Goal: Task Accomplishment & Management: Manage account settings

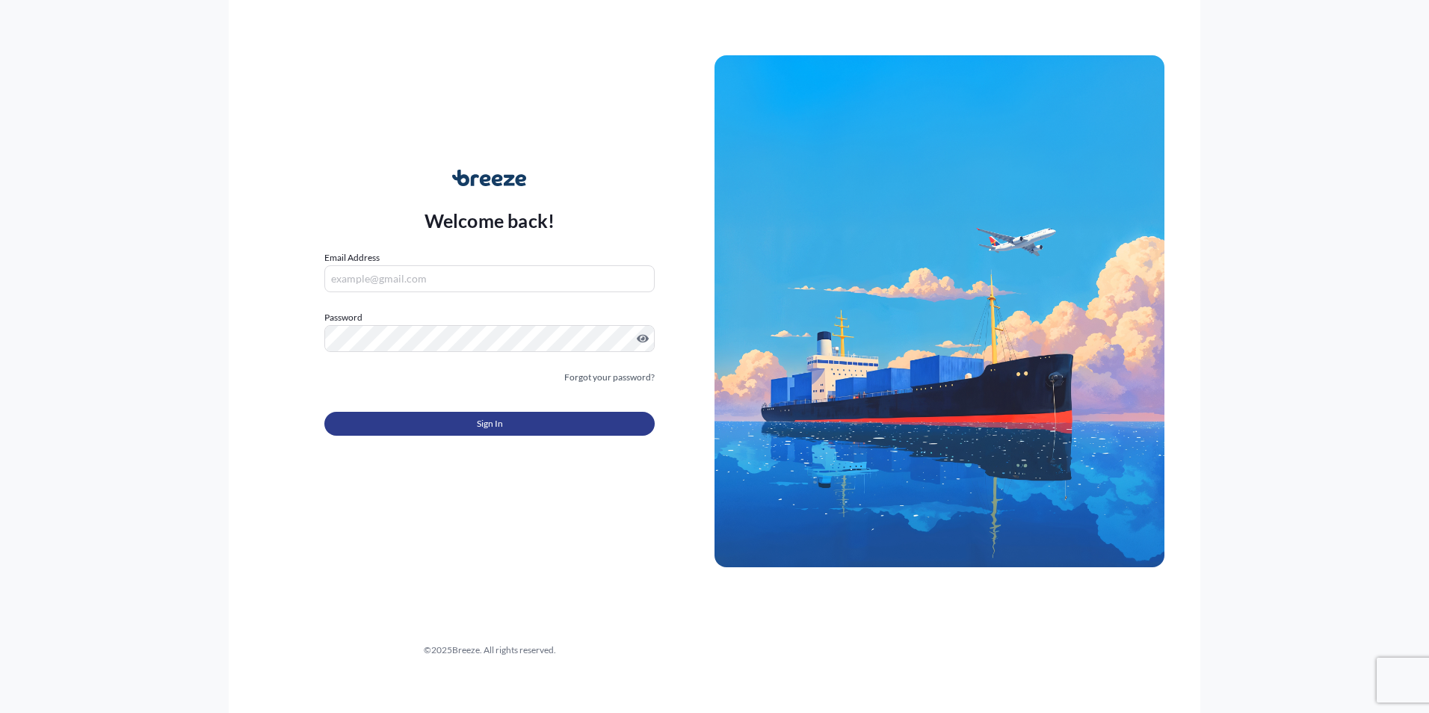
type input "[EMAIL_ADDRESS][DOMAIN_NAME]"
click at [500, 419] on span "Sign In" at bounding box center [490, 423] width 26 height 15
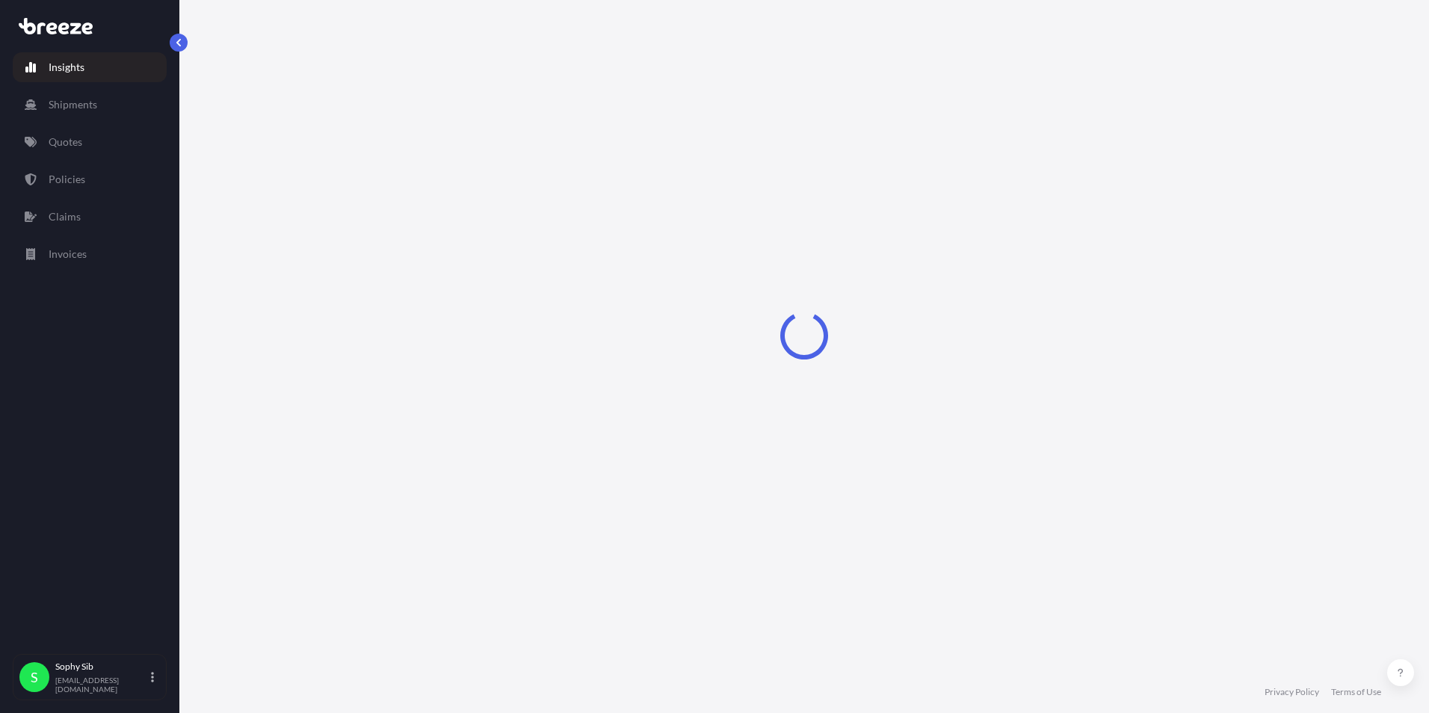
select select "2025"
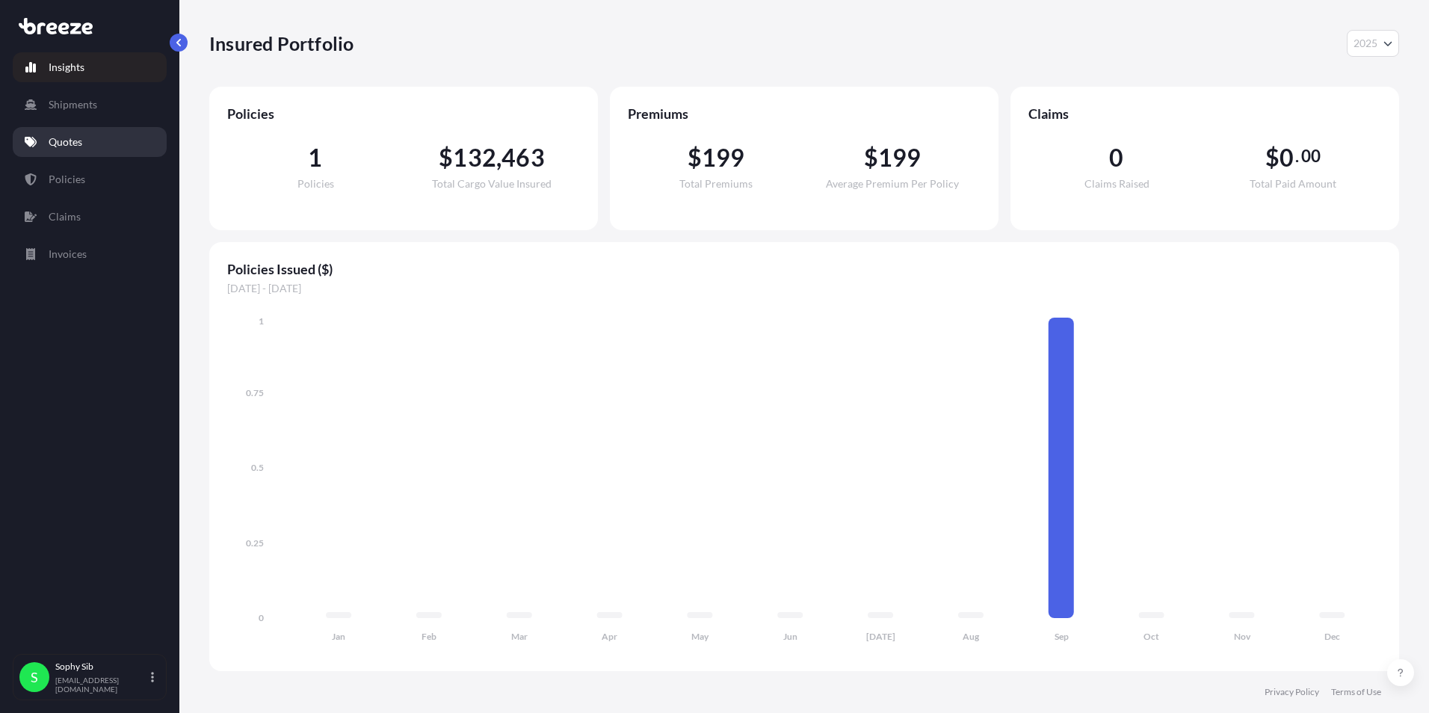
click at [69, 138] on p "Quotes" at bounding box center [66, 142] width 34 height 15
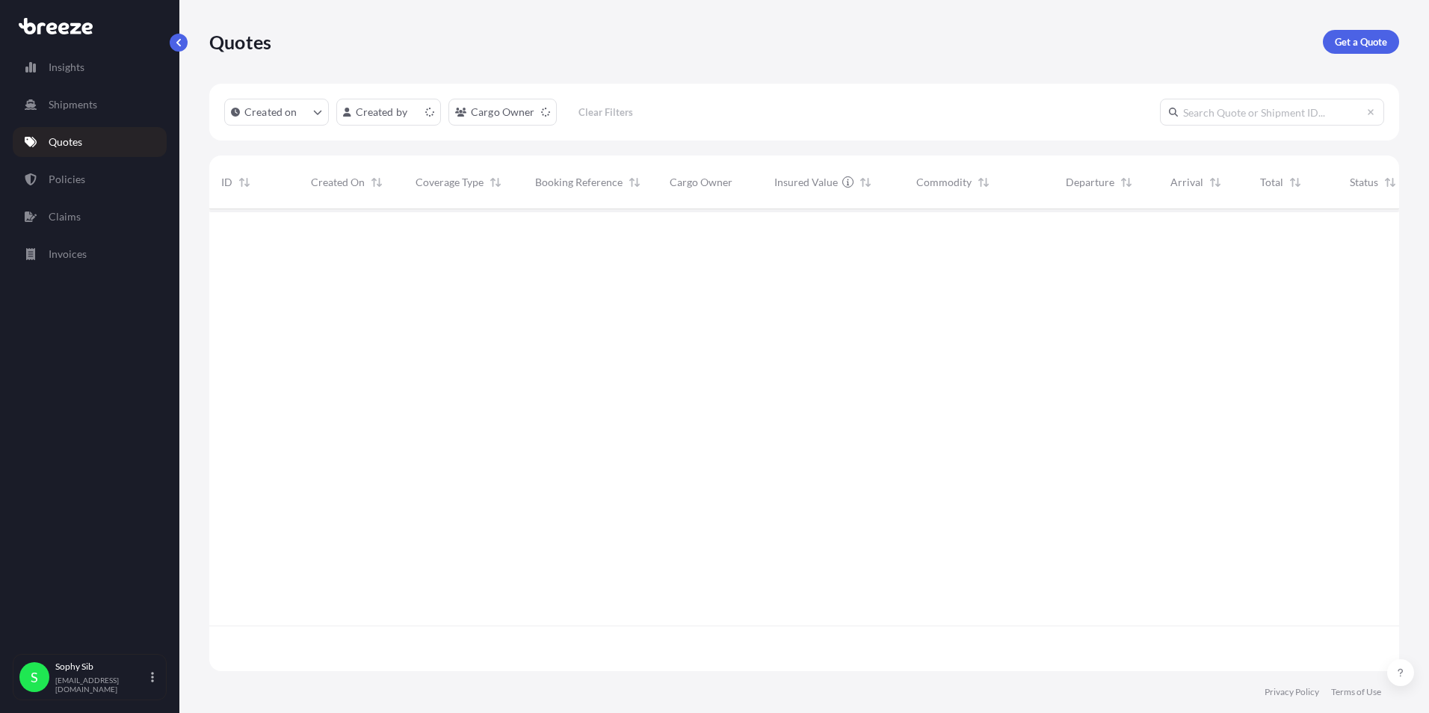
scroll to position [459, 1179]
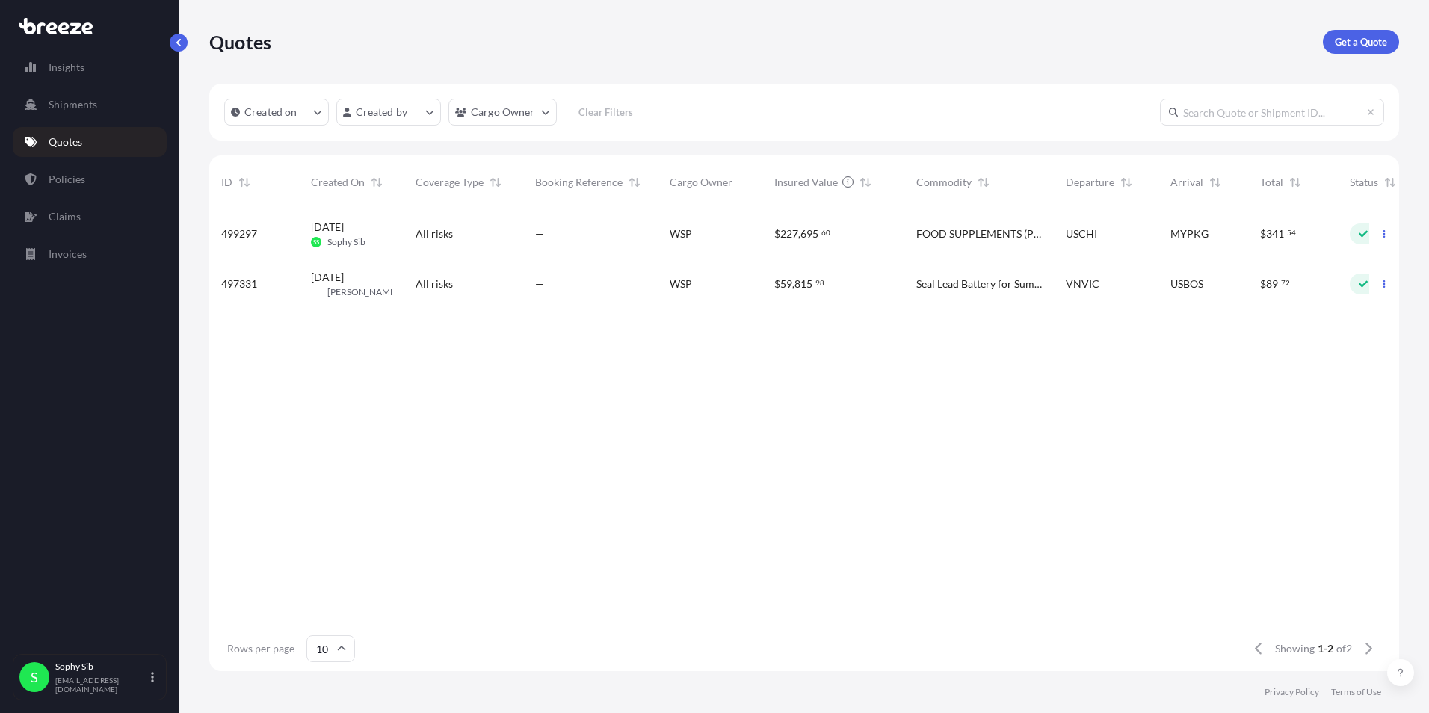
click at [385, 235] on div "[DATE] SS Sophy Sib" at bounding box center [351, 234] width 81 height 28
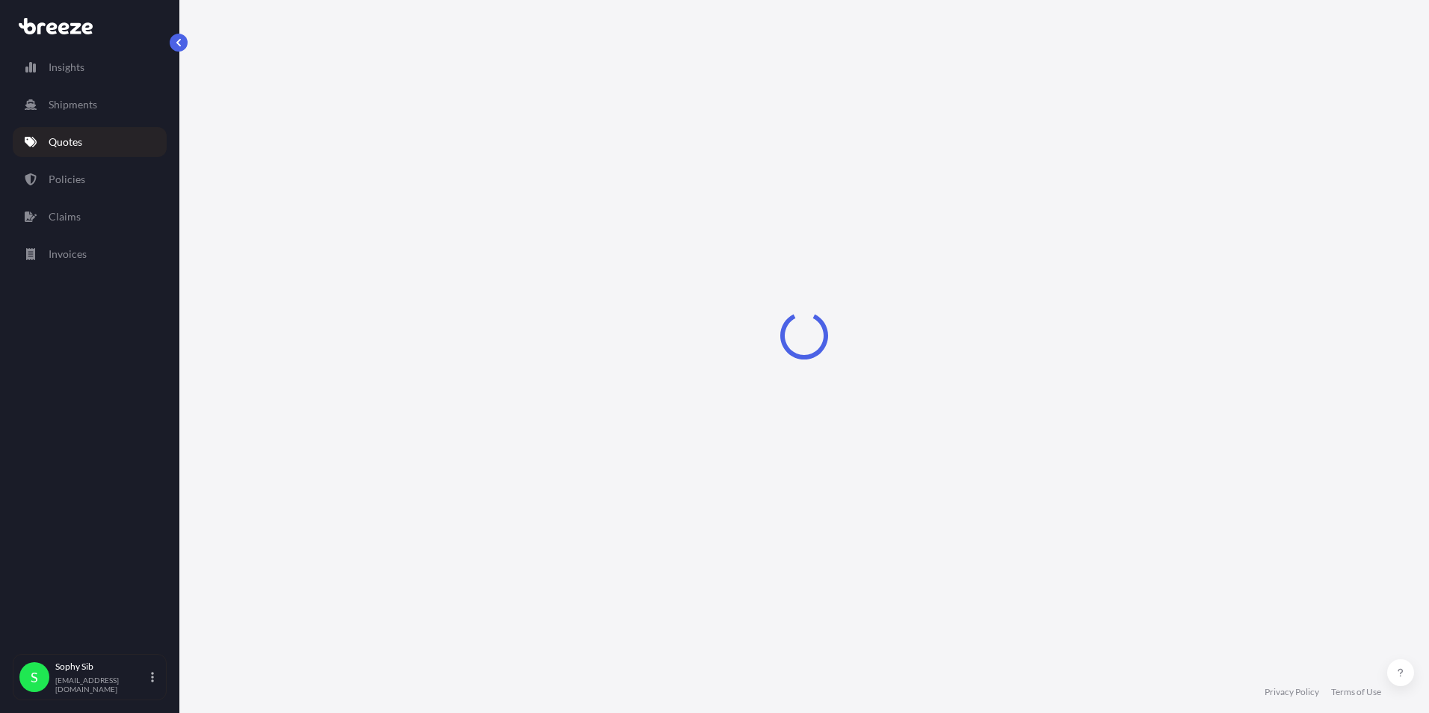
select select "Sea"
select select "2"
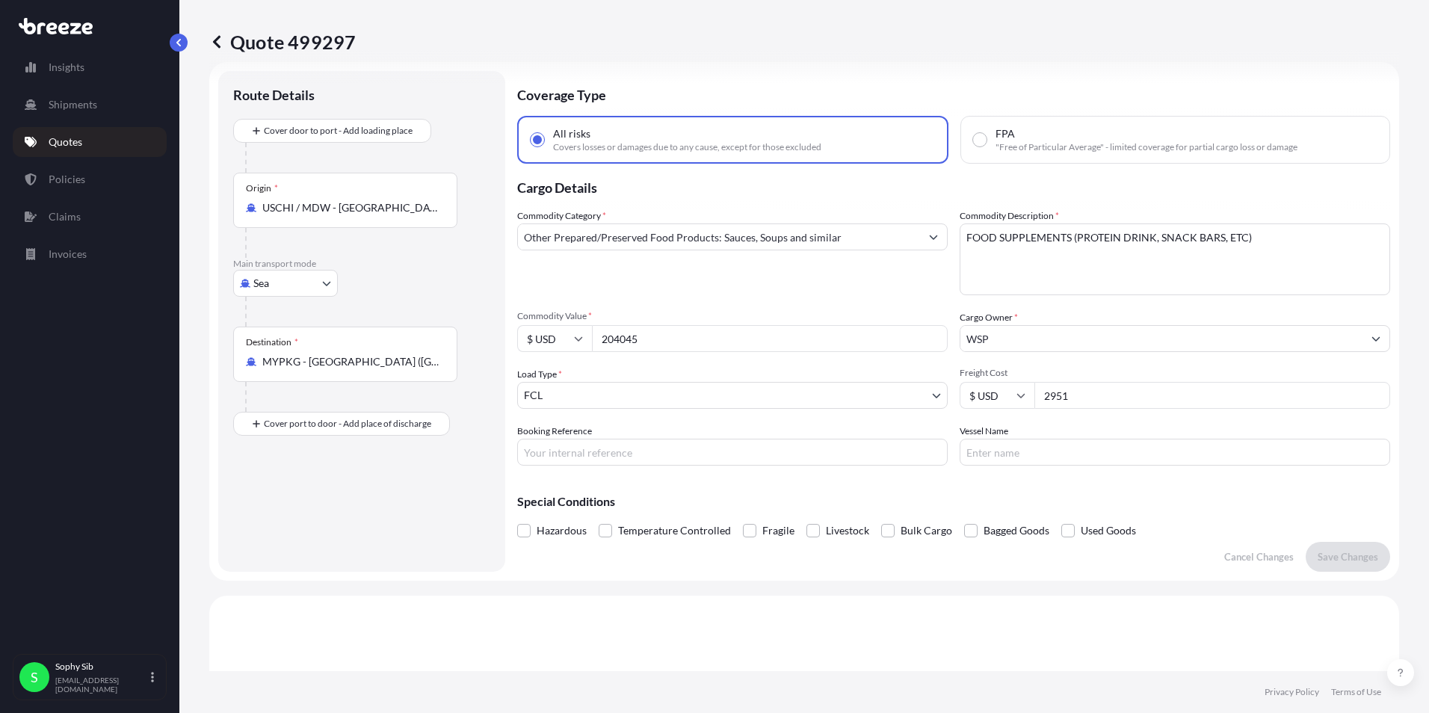
scroll to position [19, 0]
click at [1079, 340] on input "WSP" at bounding box center [1161, 340] width 402 height 27
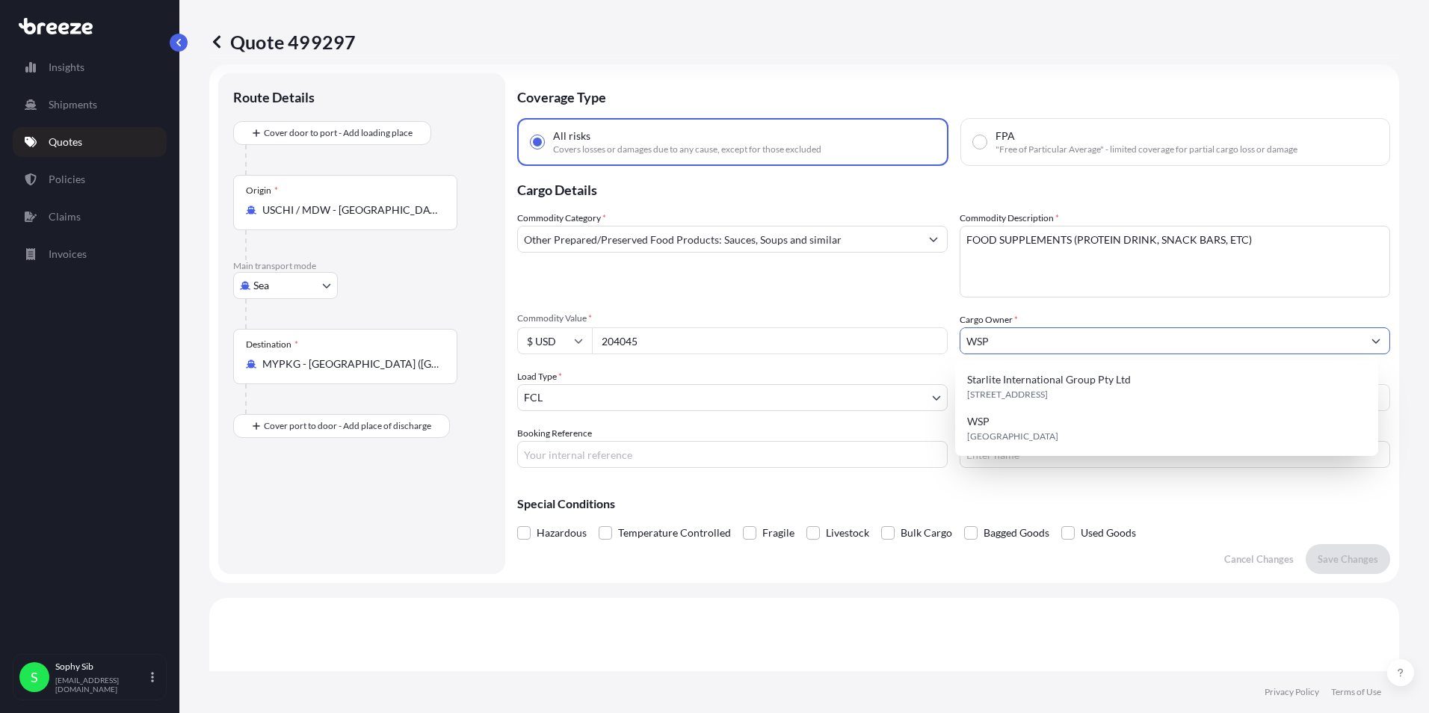
drag, startPoint x: 1002, startPoint y: 336, endPoint x: 898, endPoint y: 337, distance: 103.9
click at [898, 337] on div "Commodity Category * Other Prepared/Preserved Food Products: Sauces, Soups and …" at bounding box center [953, 339] width 873 height 257
click at [1029, 378] on span "Starlite International Group Pty Ltd" at bounding box center [1049, 379] width 164 height 15
type input "Starlite International Group Pty Ltd"
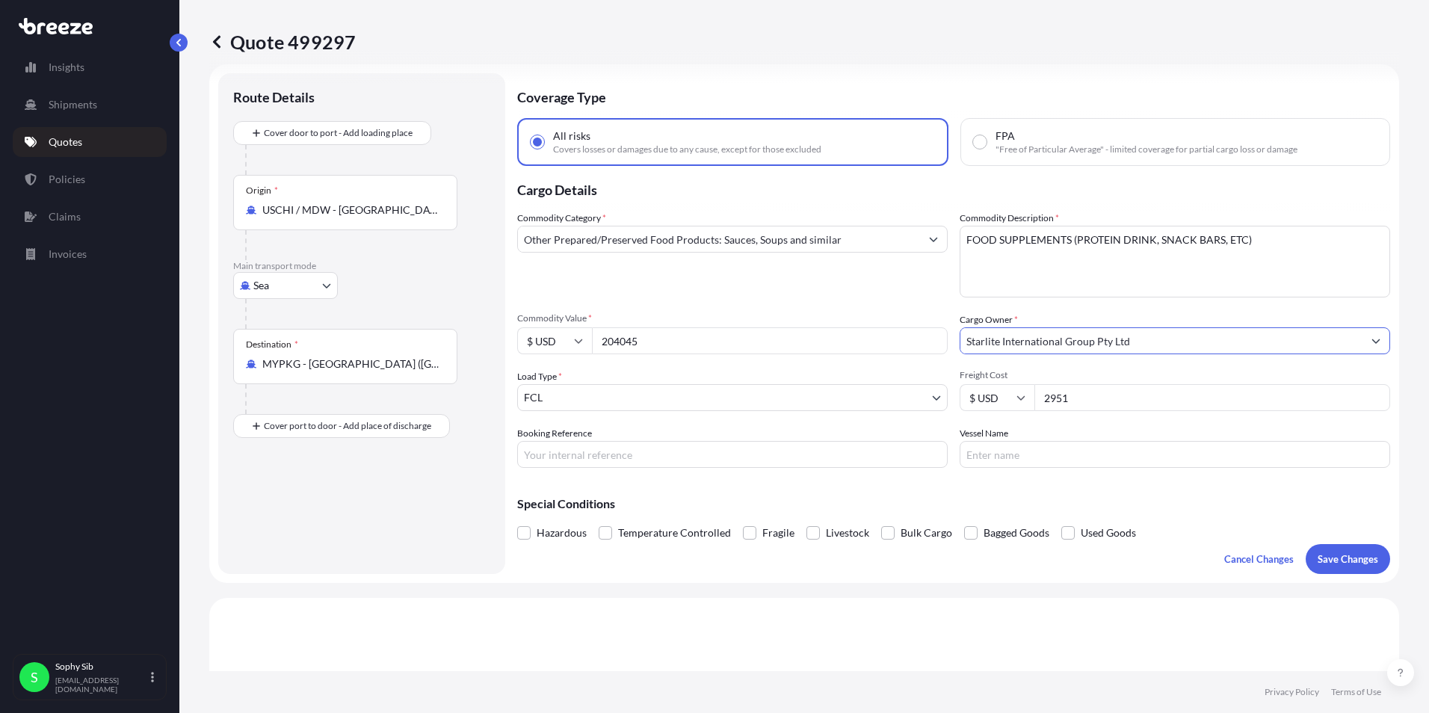
click at [777, 454] on input "Booking Reference" at bounding box center [732, 454] width 430 height 27
type input "6429823330"
type input "e"
type input "ERVING V. 1TUE9W1MA"
click at [1327, 558] on p "Save Changes" at bounding box center [1348, 559] width 61 height 15
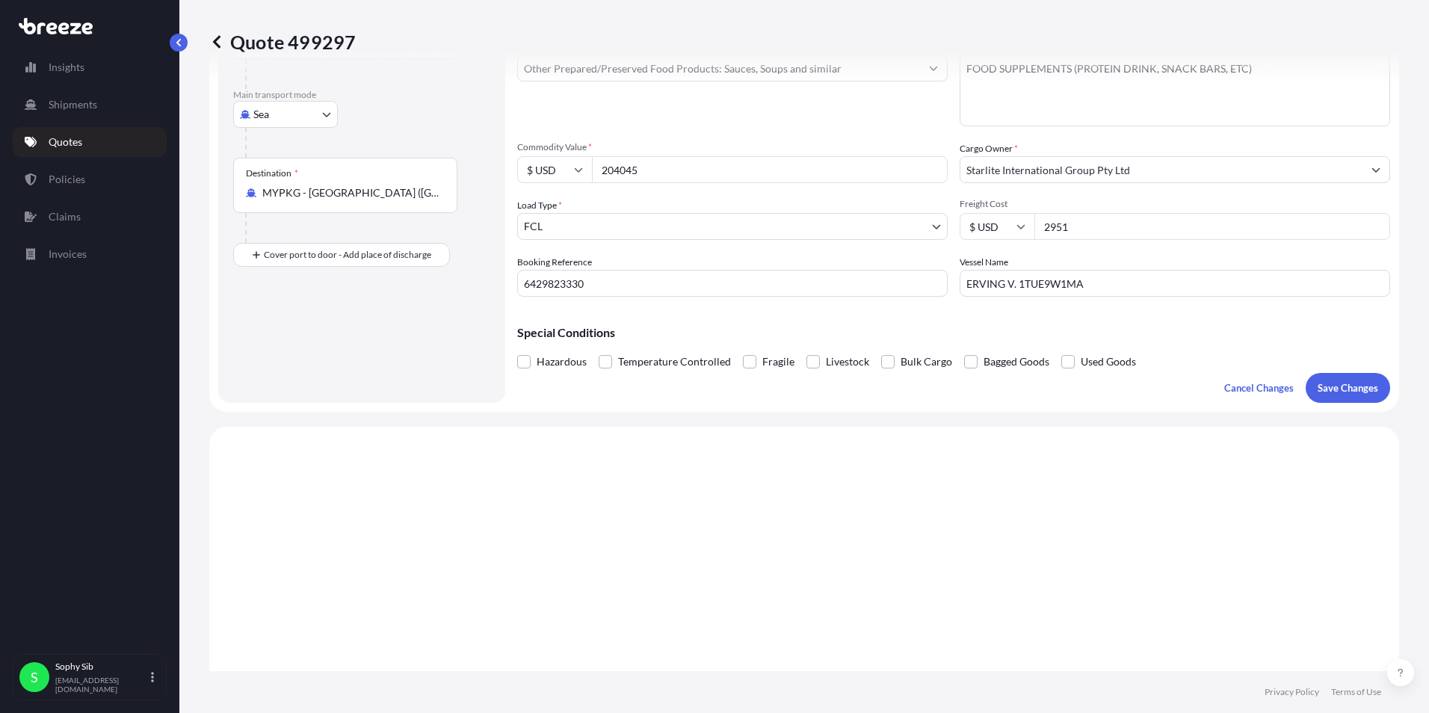
scroll to position [341, 0]
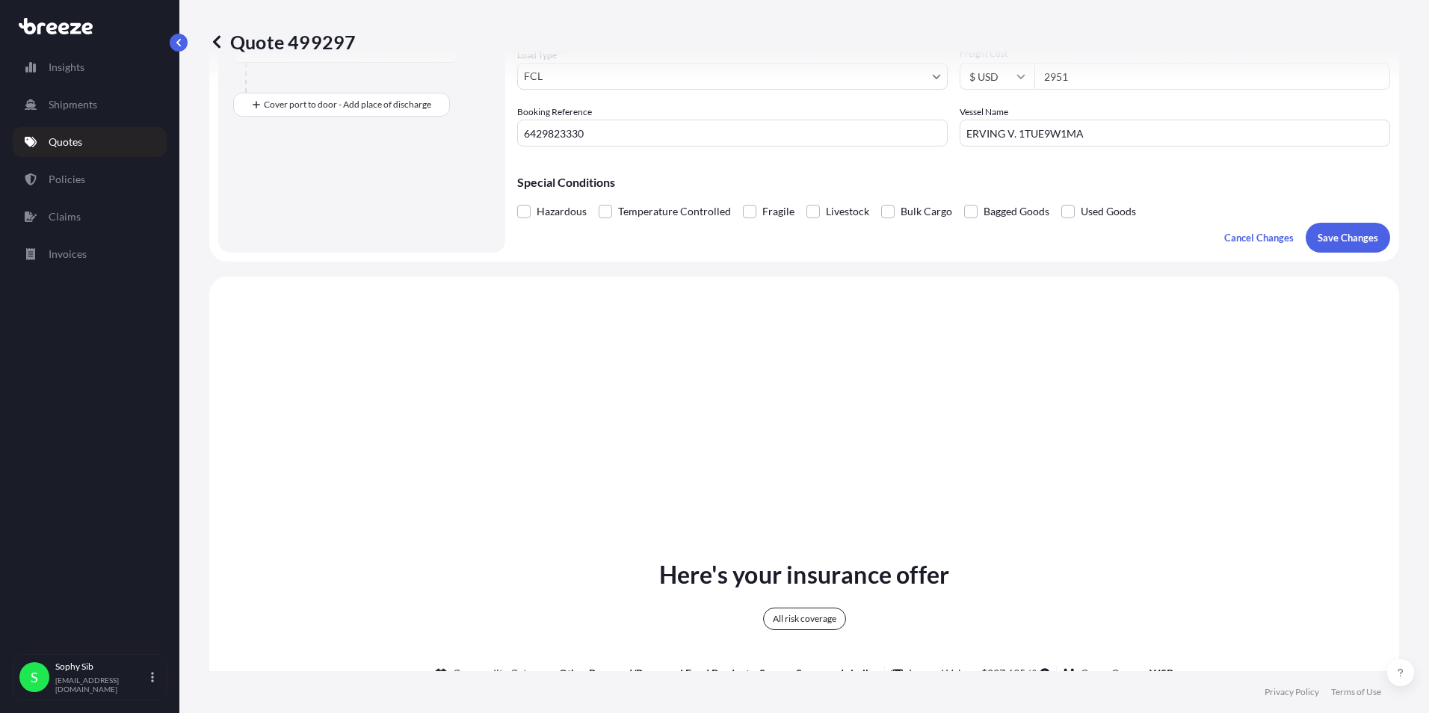
select select "Sea"
select select "2"
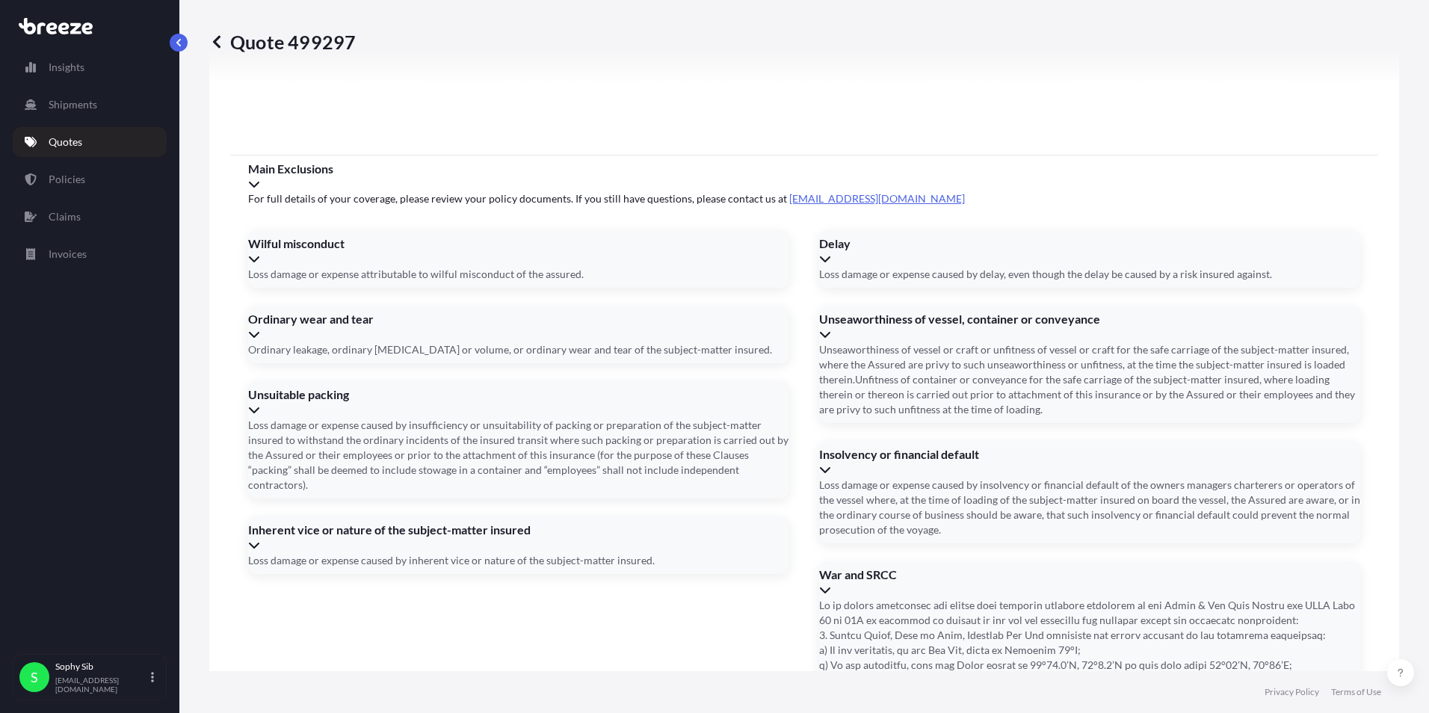
scroll to position [1897, 0]
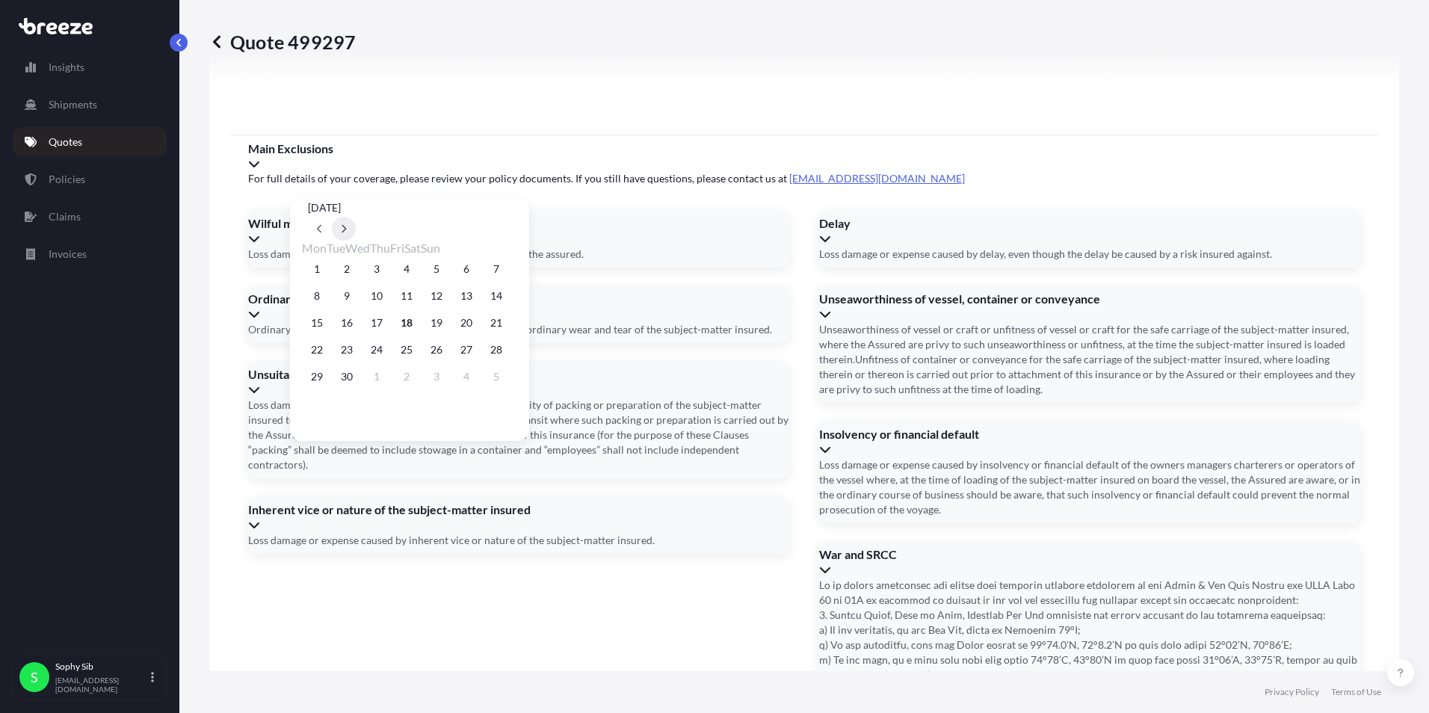
click at [347, 224] on icon at bounding box center [344, 228] width 6 height 9
click at [387, 269] on button "1" at bounding box center [377, 269] width 24 height 24
type input "[DATE]"
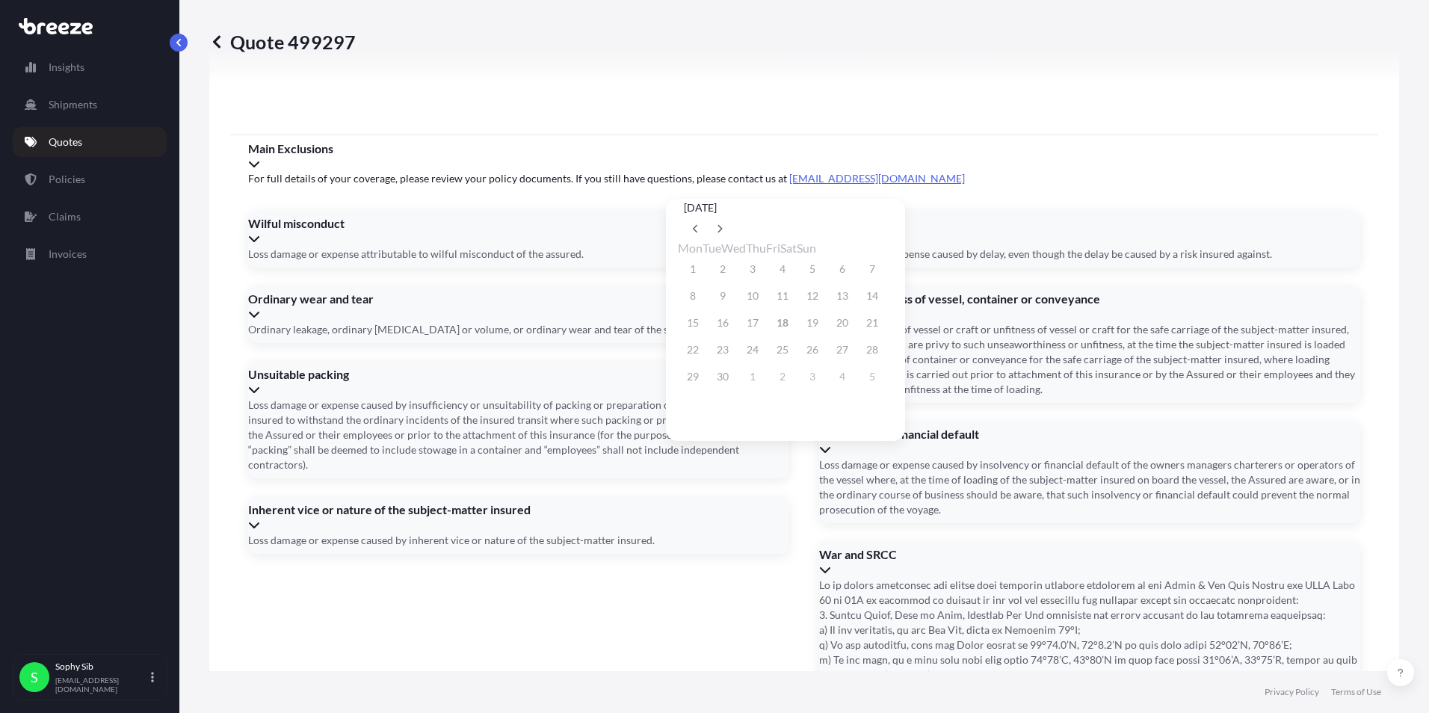
drag, startPoint x: 901, startPoint y: 203, endPoint x: 889, endPoint y: 217, distance: 19.1
click at [732, 217] on button at bounding box center [720, 229] width 24 height 24
click at [732, 377] on button "28" at bounding box center [723, 377] width 24 height 24
type input "[DATE]"
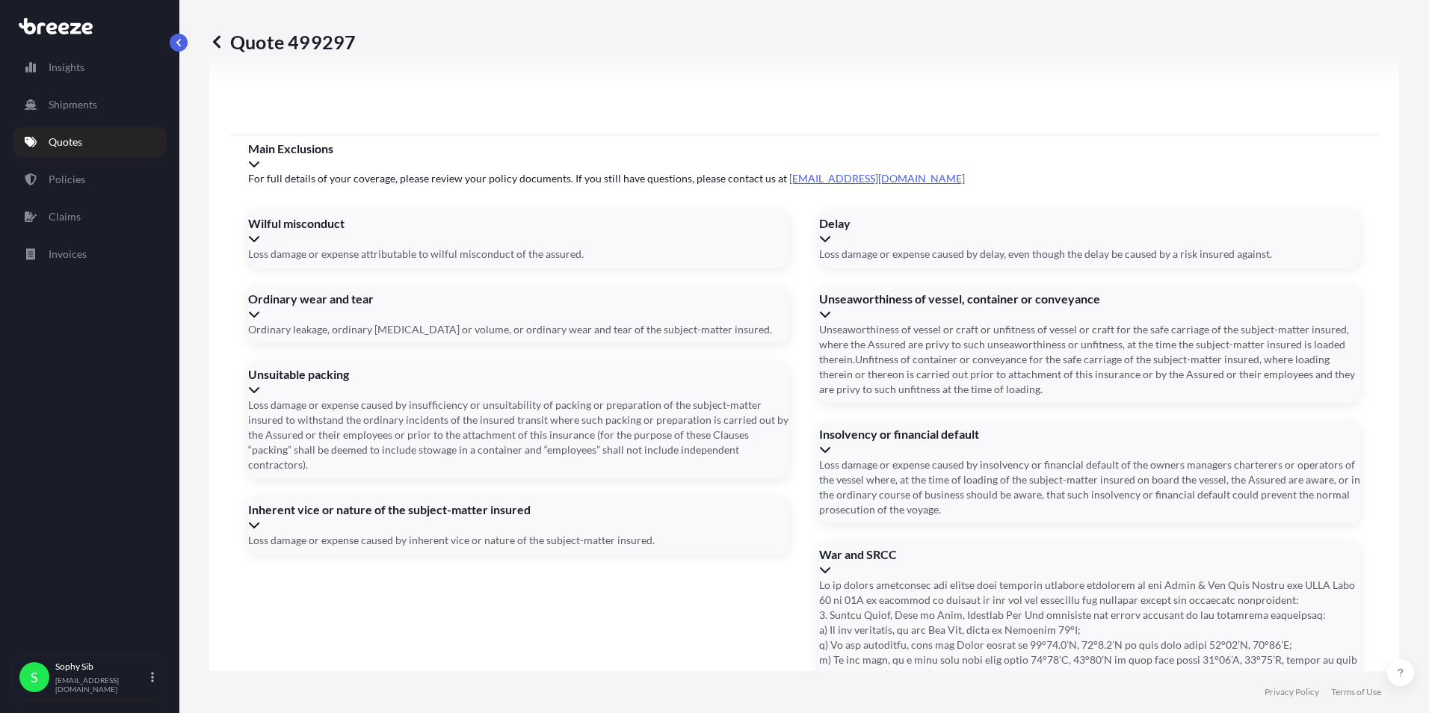
type input "SEGU4906610"
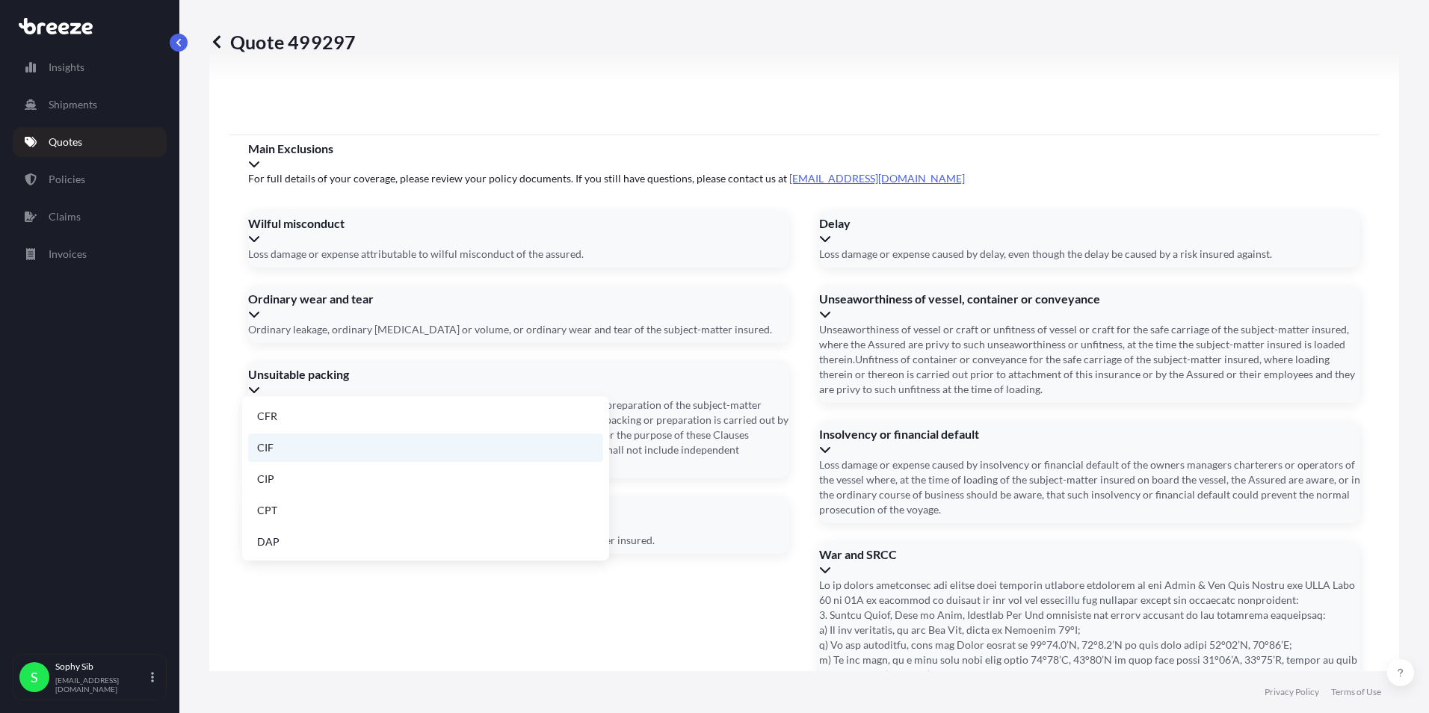
click at [392, 440] on li "CIF" at bounding box center [425, 447] width 355 height 28
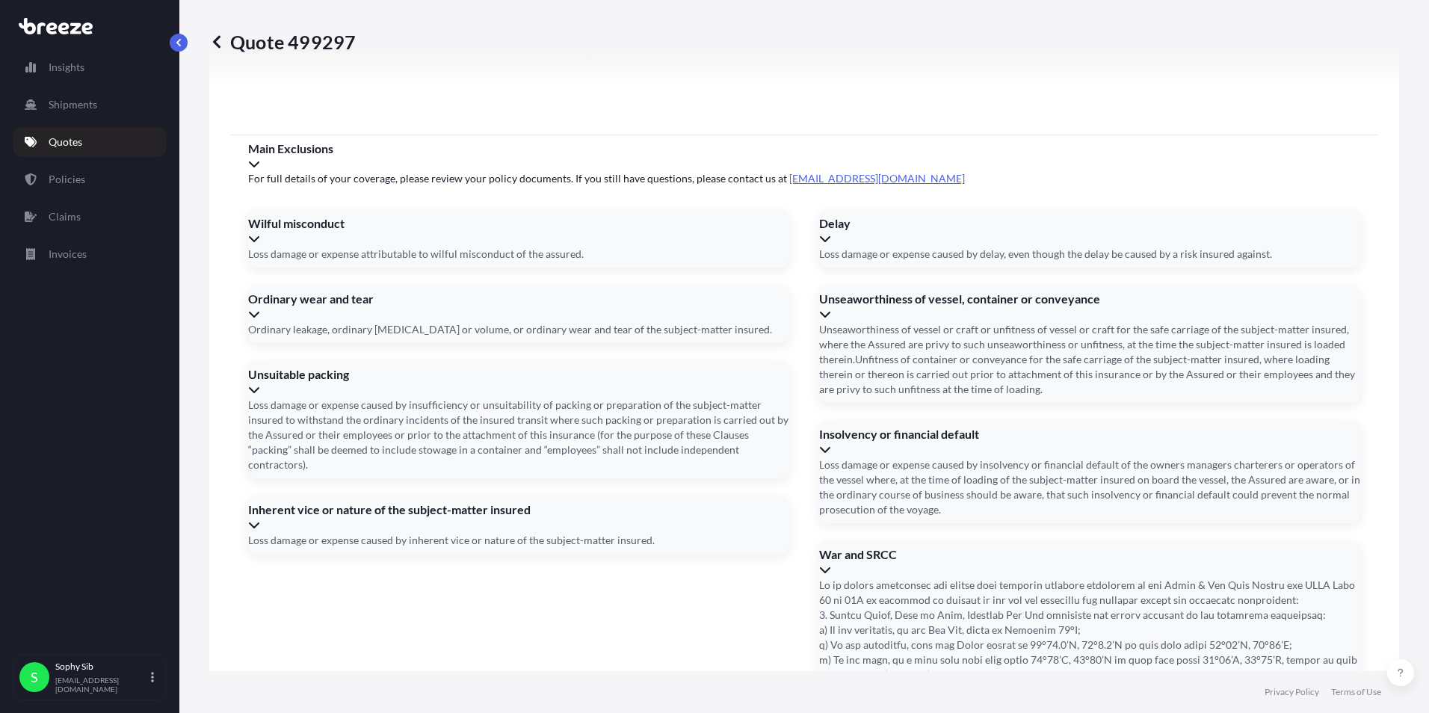
drag, startPoint x: 717, startPoint y: 602, endPoint x: 707, endPoint y: 586, distance: 18.9
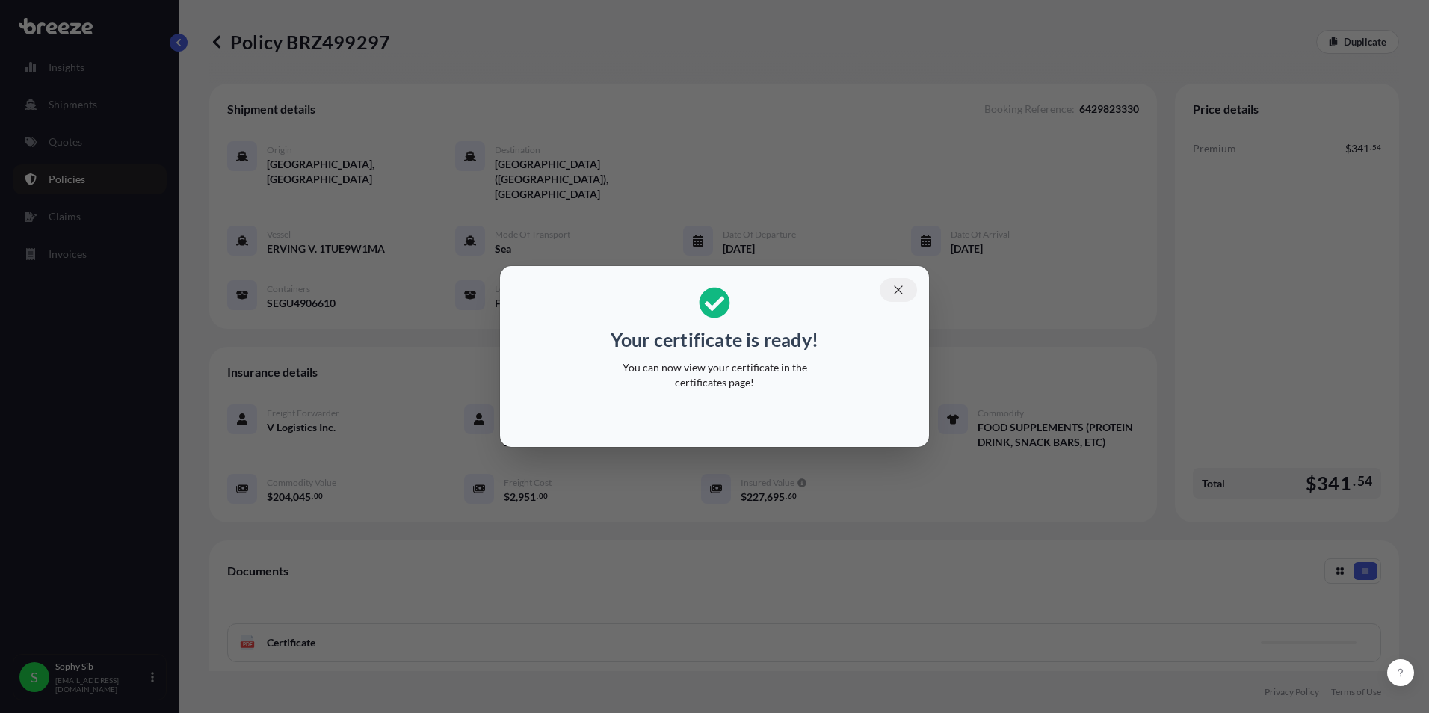
click at [895, 289] on icon "button" at bounding box center [898, 289] width 13 height 13
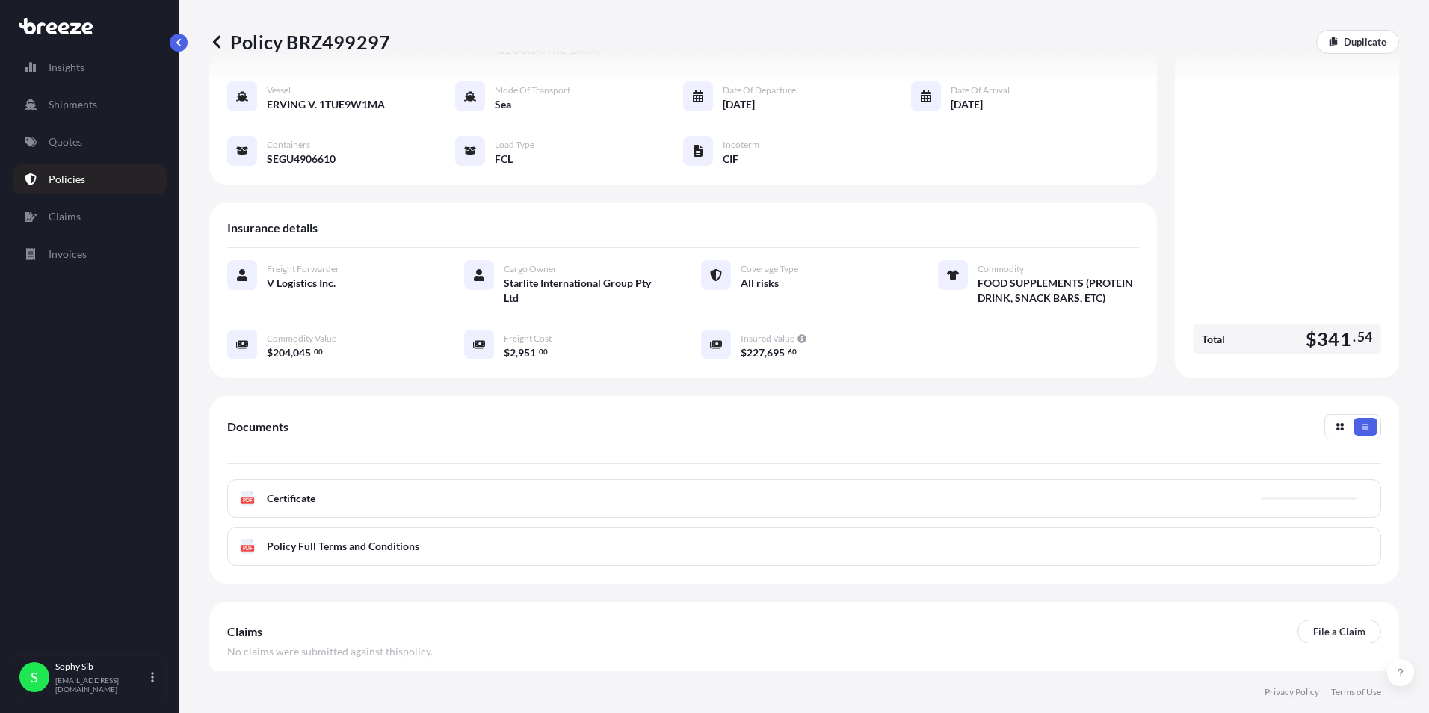
scroll to position [149, 0]
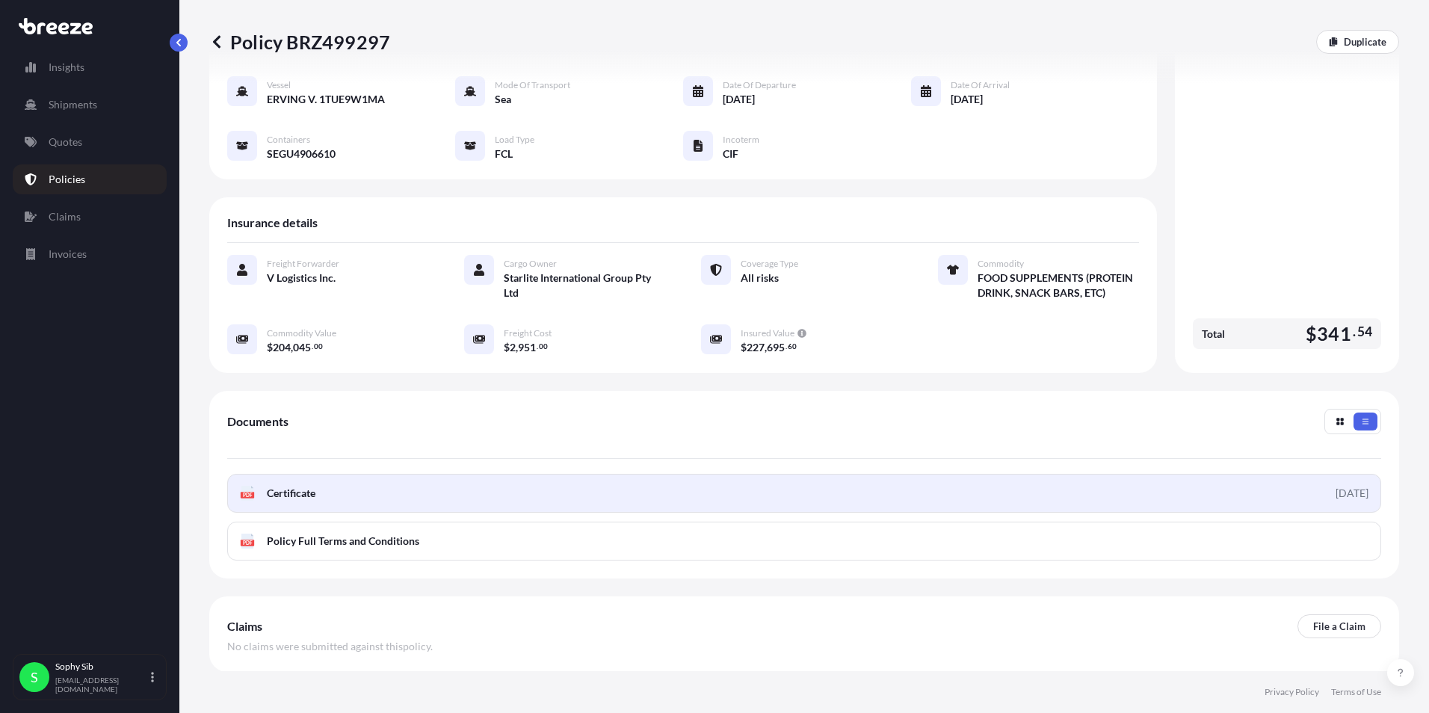
click at [487, 474] on link "PDF Certificate [DATE]" at bounding box center [804, 493] width 1154 height 39
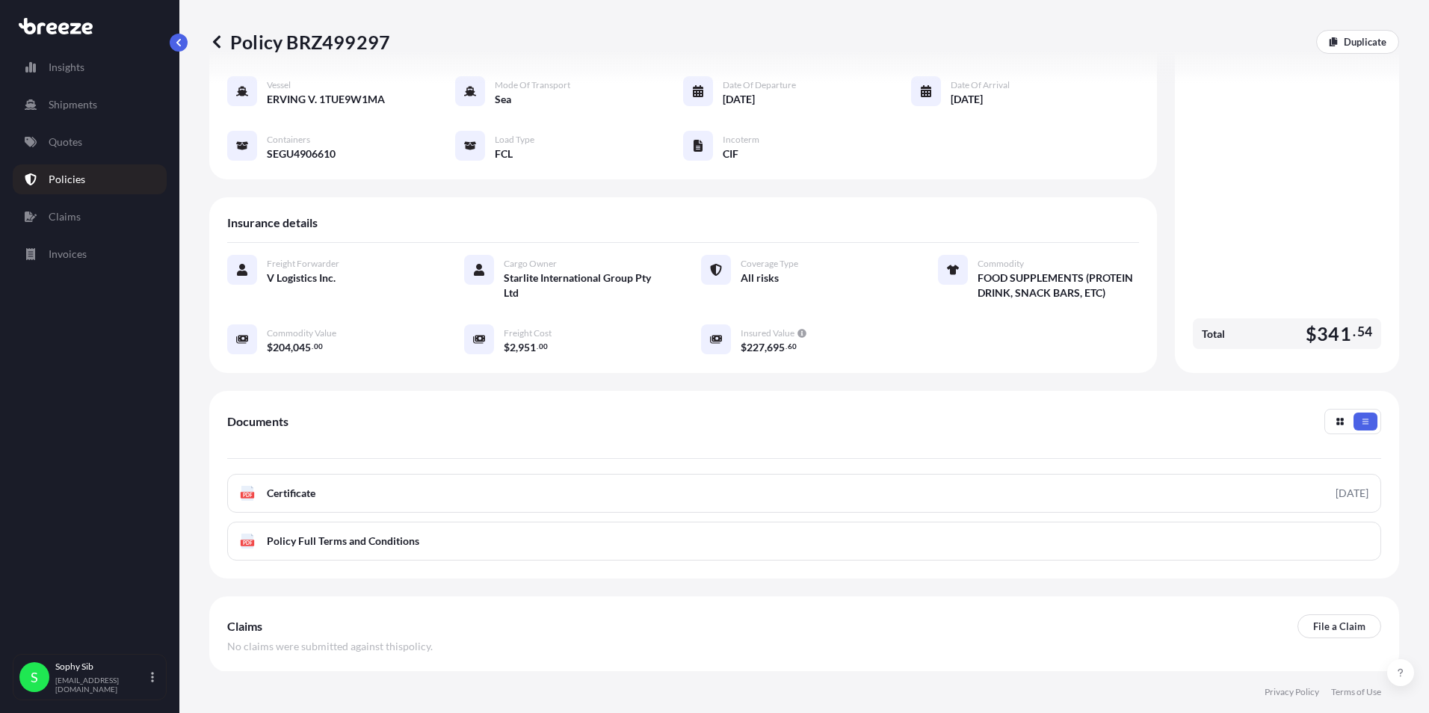
click at [67, 179] on p "Policies" at bounding box center [67, 179] width 37 height 15
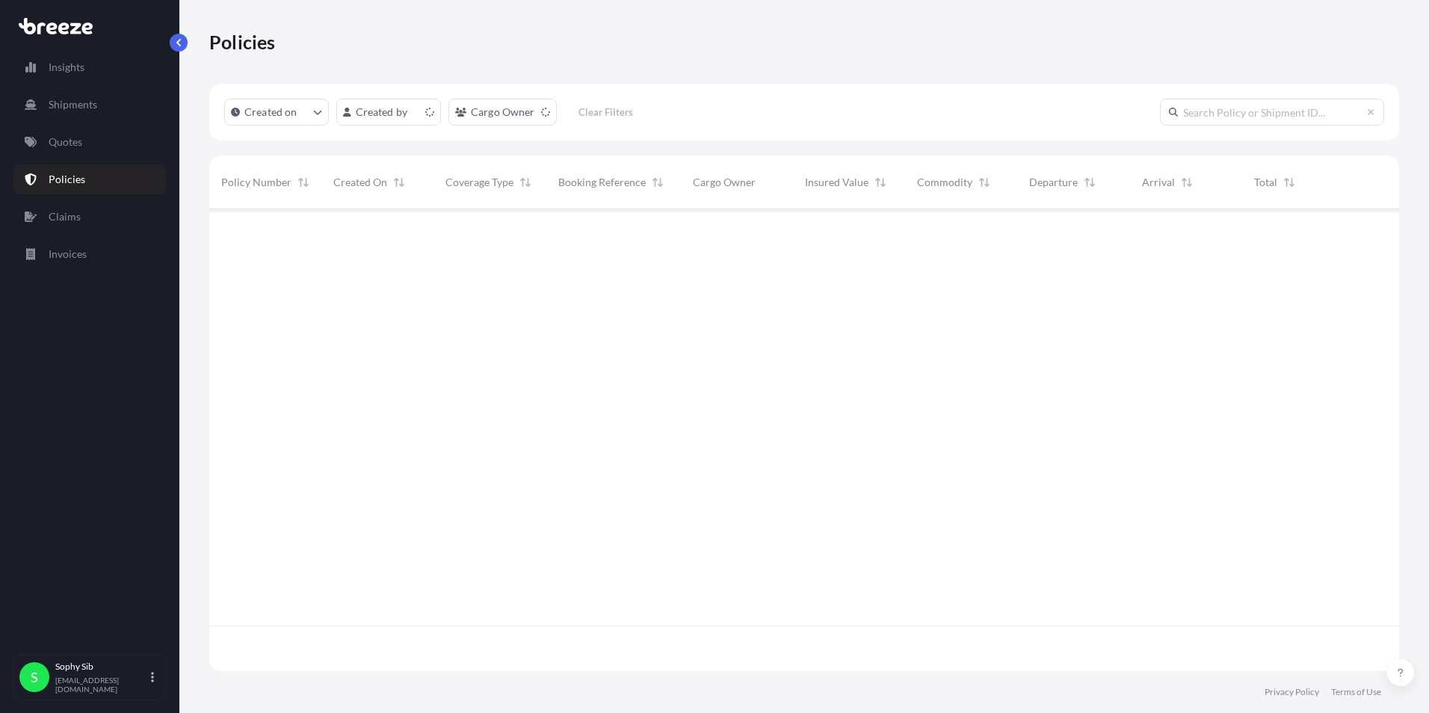
scroll to position [459, 1179]
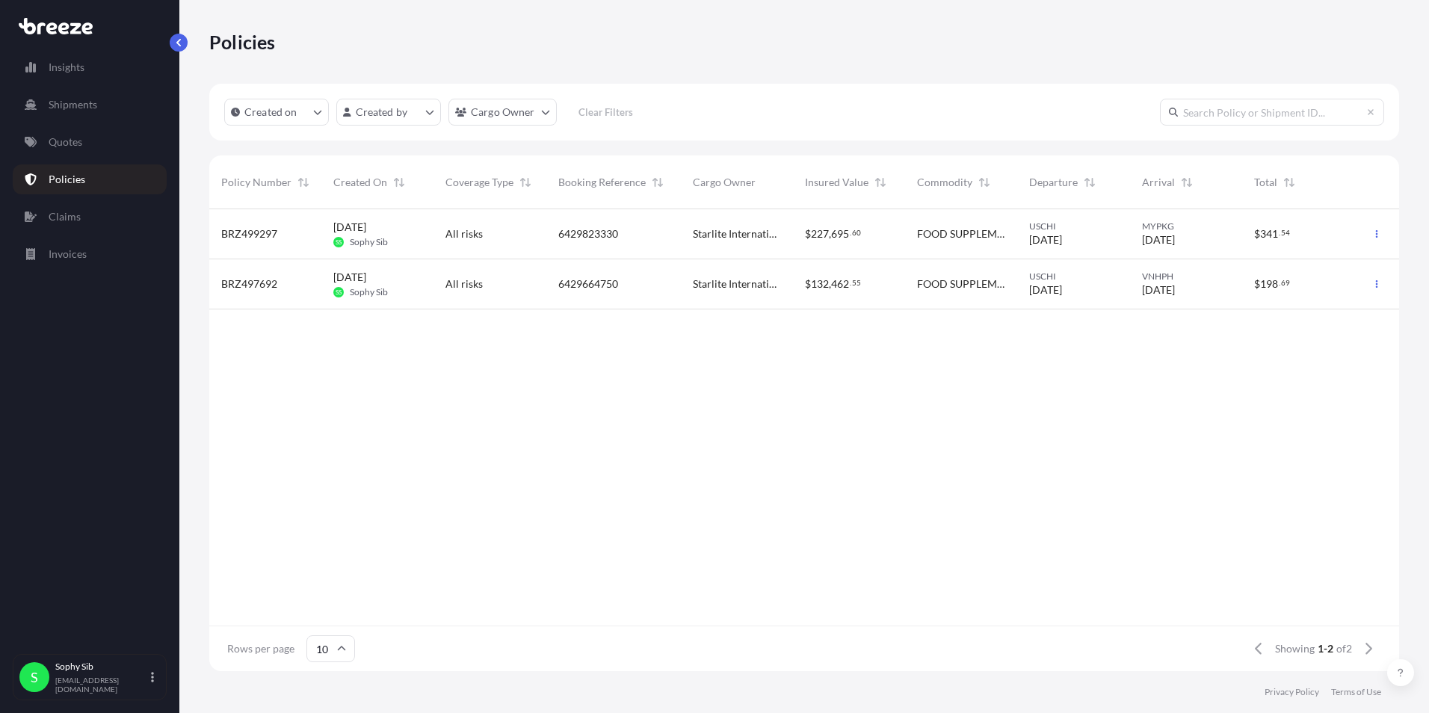
click at [254, 283] on span "BRZ497692" at bounding box center [249, 284] width 56 height 15
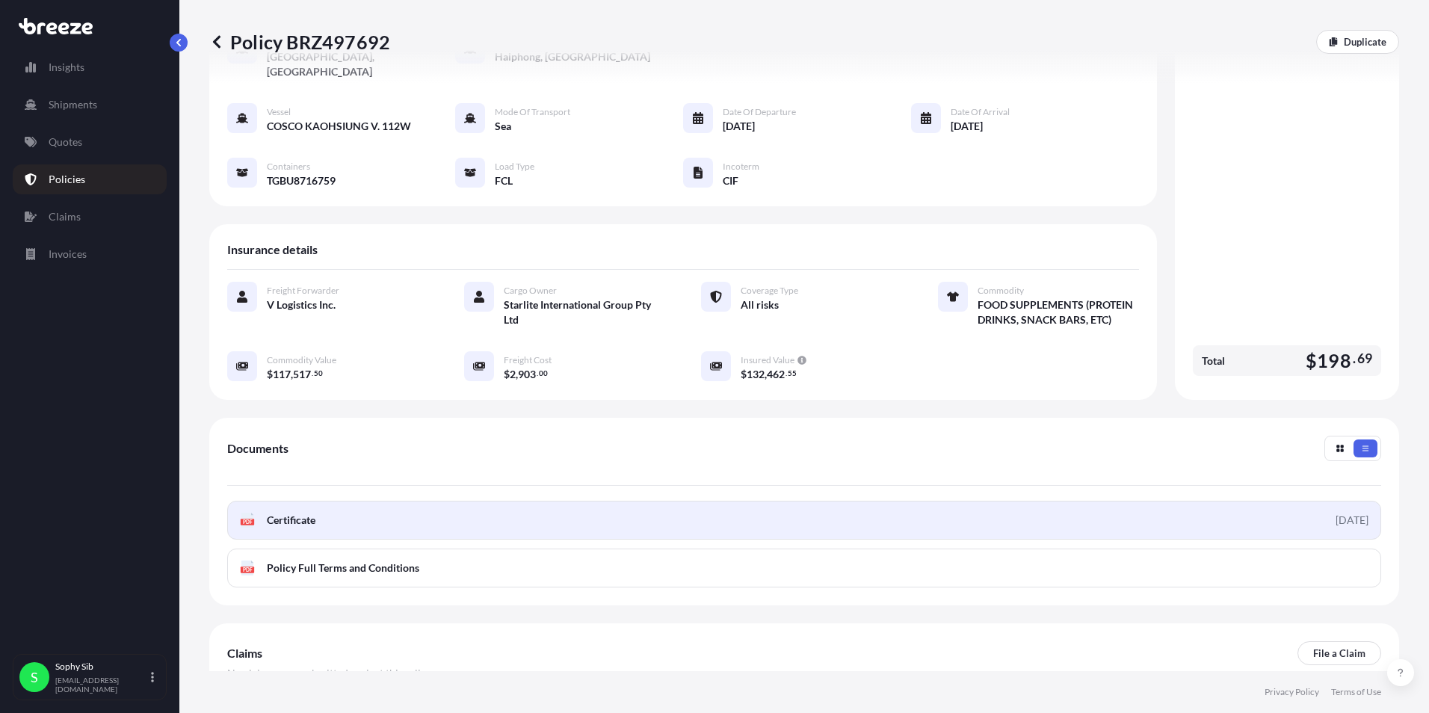
scroll to position [120, 0]
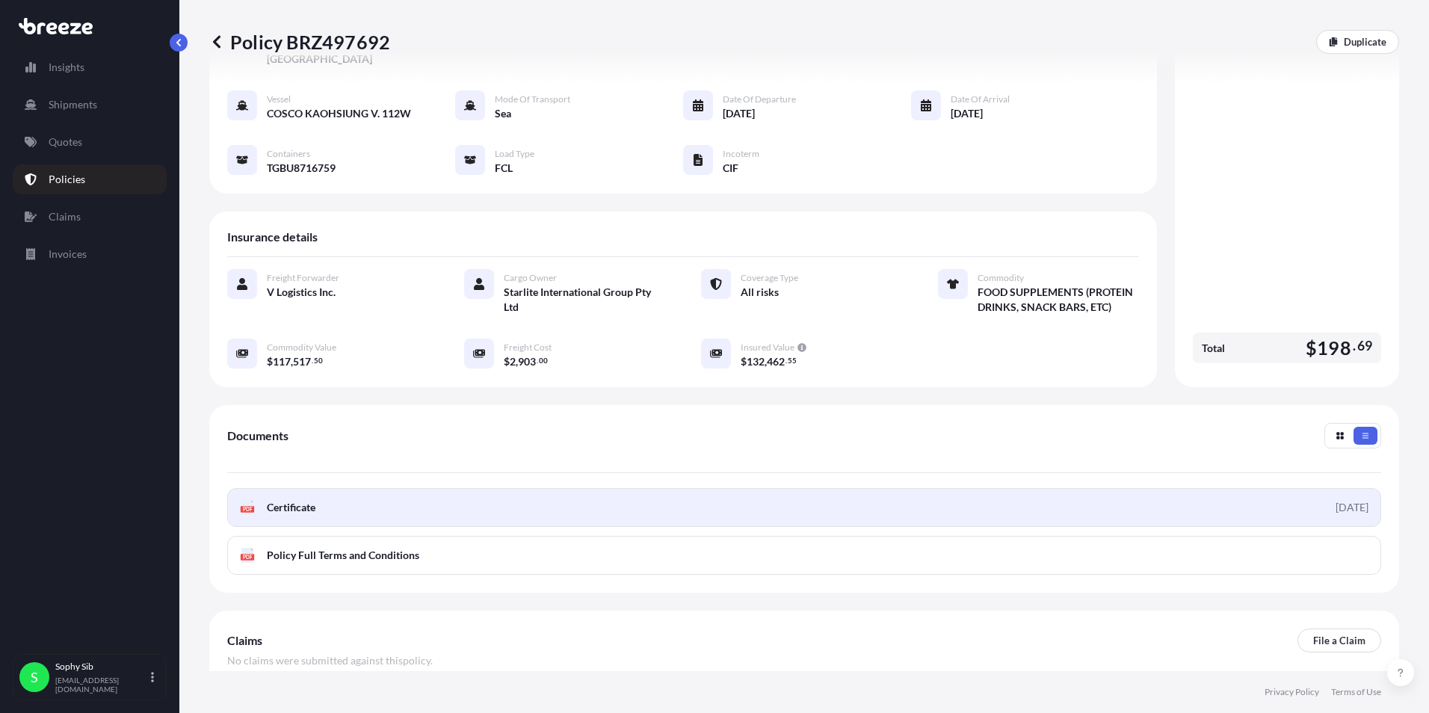
click at [560, 493] on link "PDF Certificate [DATE]" at bounding box center [804, 507] width 1154 height 39
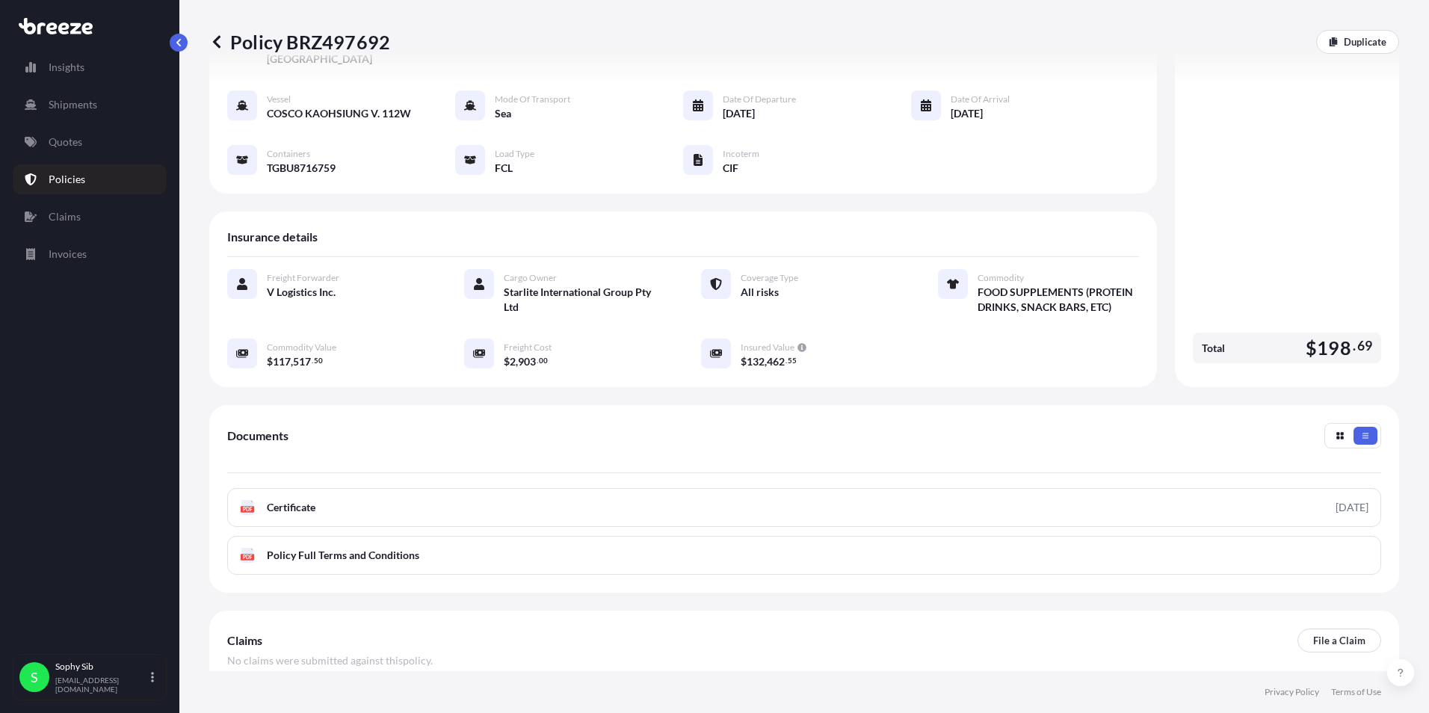
click at [71, 172] on p "Policies" at bounding box center [67, 179] width 37 height 15
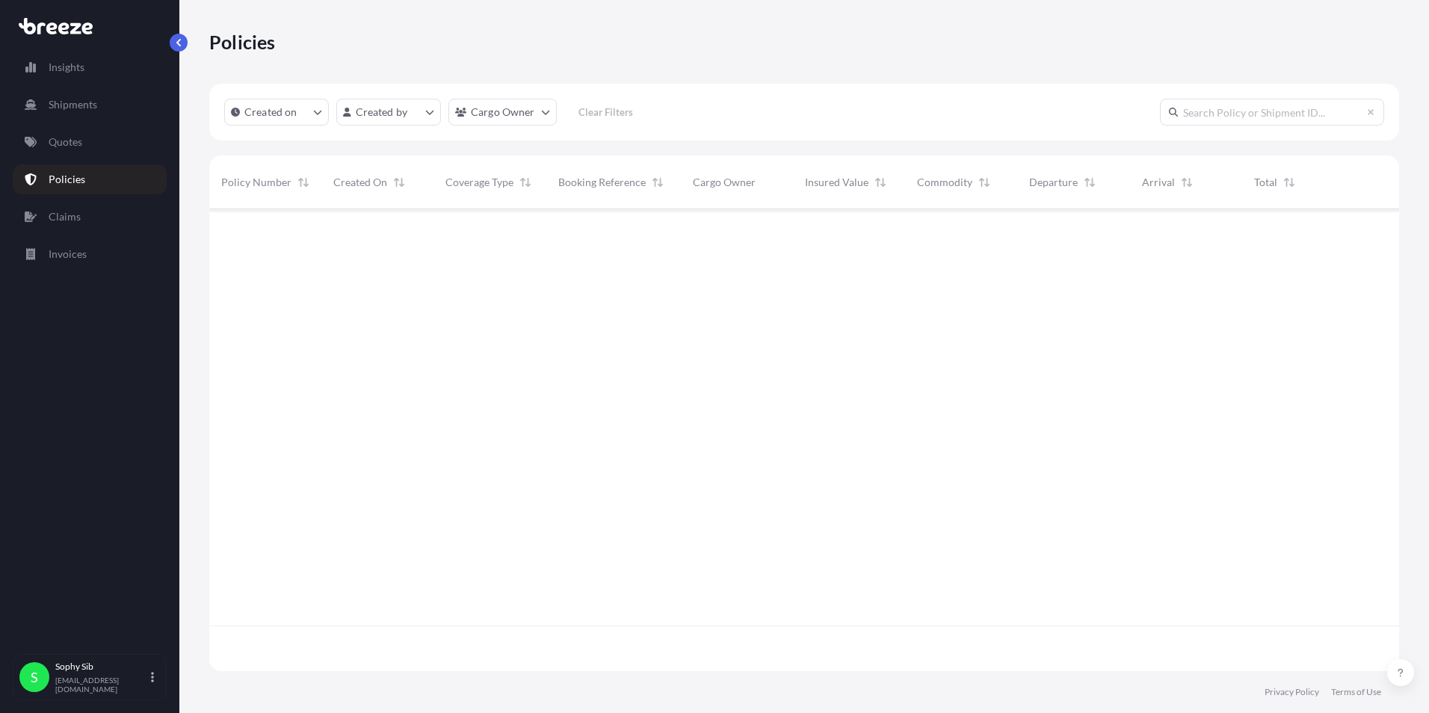
scroll to position [459, 1179]
